Goal: Manage account settings

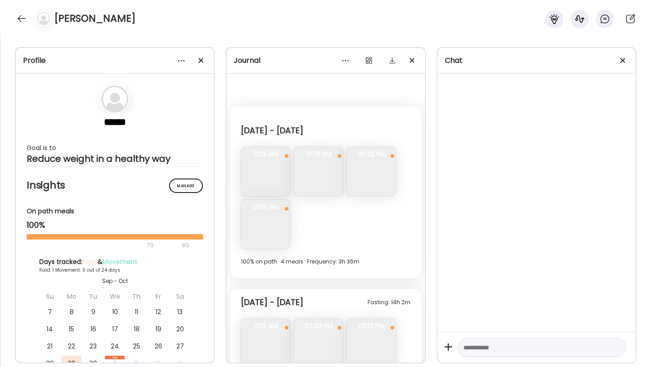
scroll to position [1591, 0]
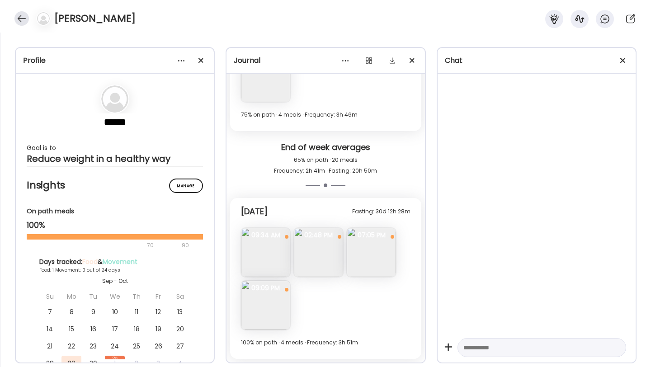
click at [24, 15] on div at bounding box center [21, 18] width 14 height 14
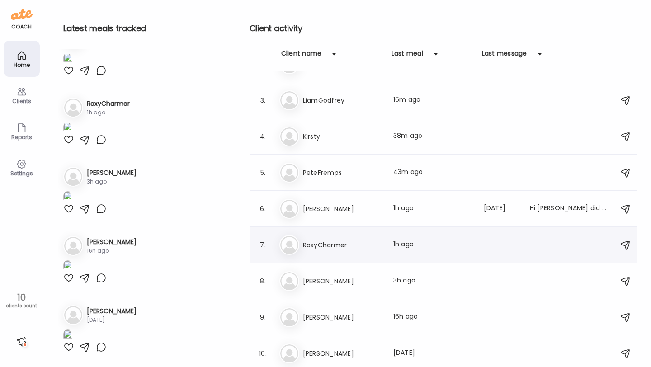
scroll to position [0, 0]
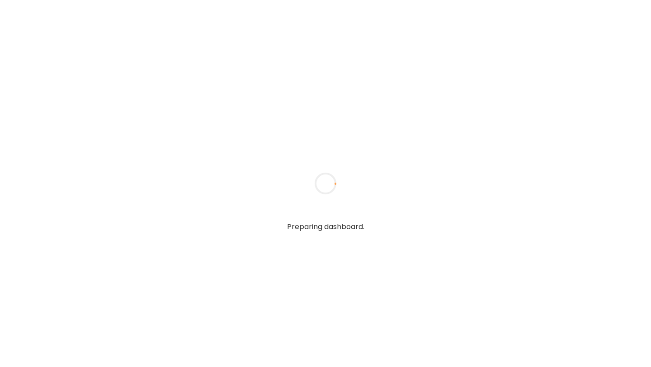
type input "**********"
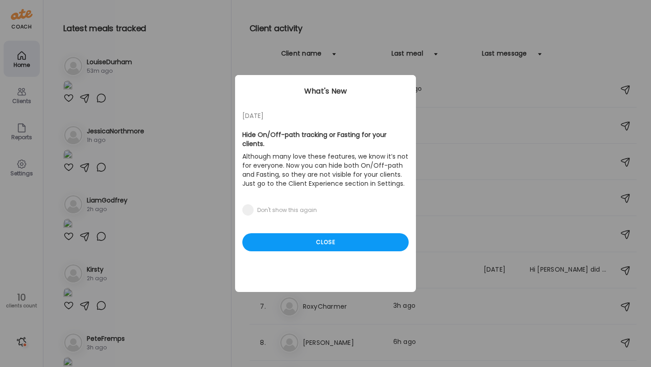
click at [340, 245] on div "[DATE] Hide On/Off-path tracking or Fasting for your clients. Although many lov…" at bounding box center [325, 183] width 181 height 217
click at [340, 233] on div "Close" at bounding box center [325, 242] width 166 height 18
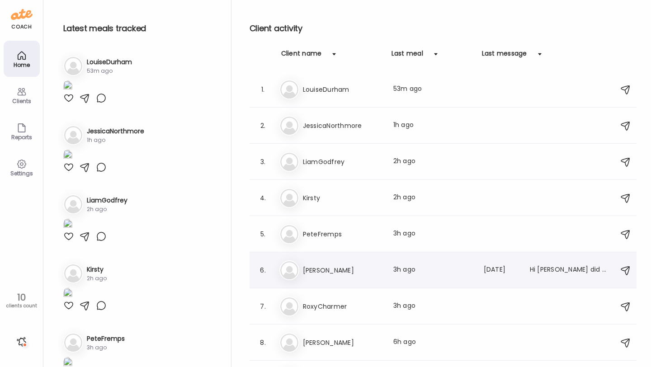
scroll to position [62, 0]
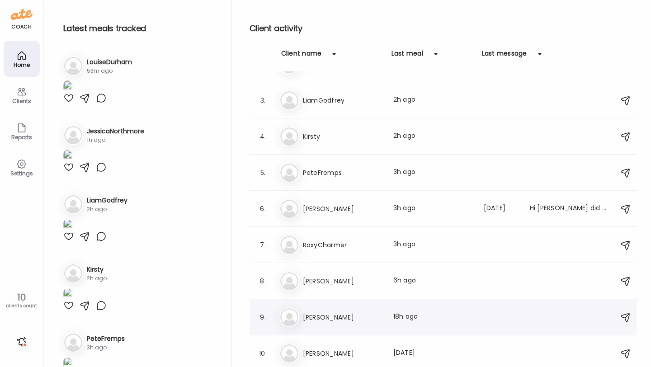
click at [346, 304] on div "9. [PERSON_NAME] Last meal: 18h ago" at bounding box center [443, 317] width 387 height 36
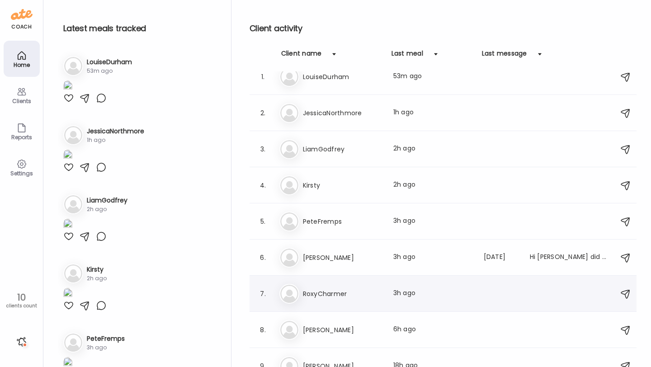
scroll to position [0, 0]
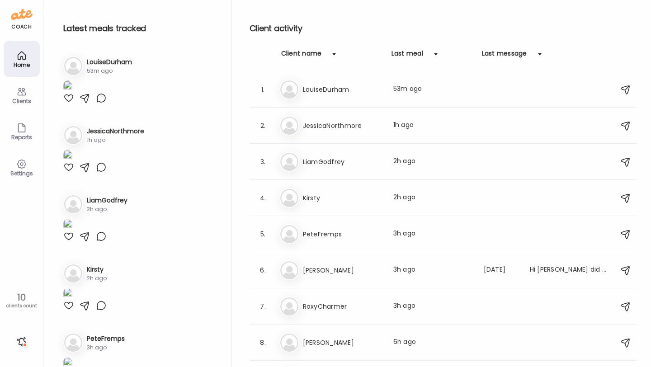
click at [17, 49] on div "Home" at bounding box center [22, 59] width 36 height 36
